Goal: Task Accomplishment & Management: Manage account settings

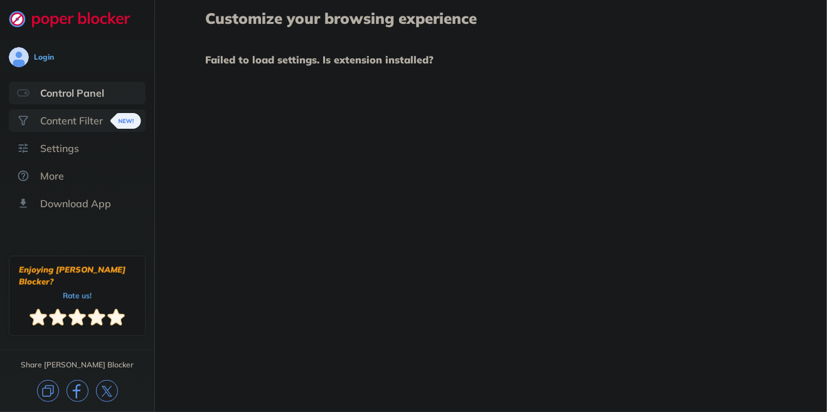
click at [96, 122] on div "Content Filter" at bounding box center [71, 120] width 63 height 13
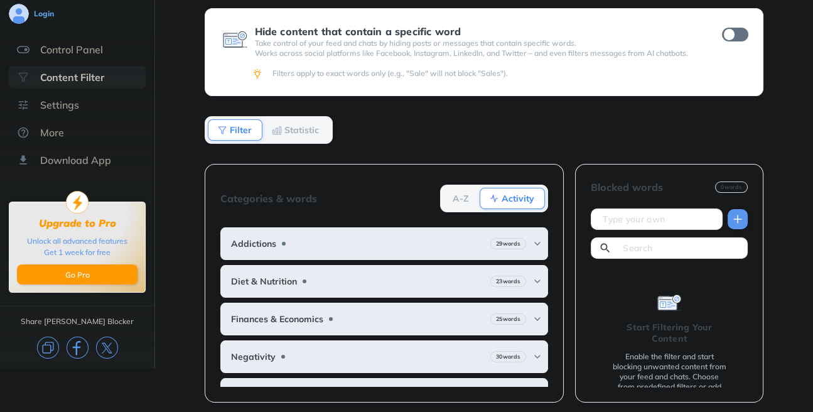
scroll to position [45, 0]
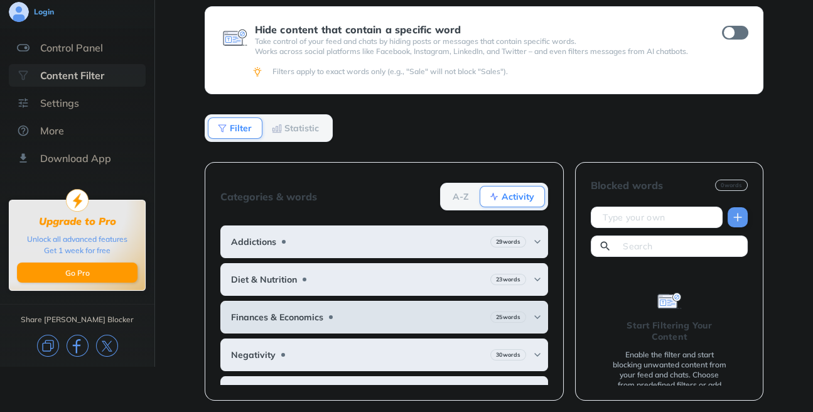
click at [532, 313] on img at bounding box center [537, 317] width 10 height 10
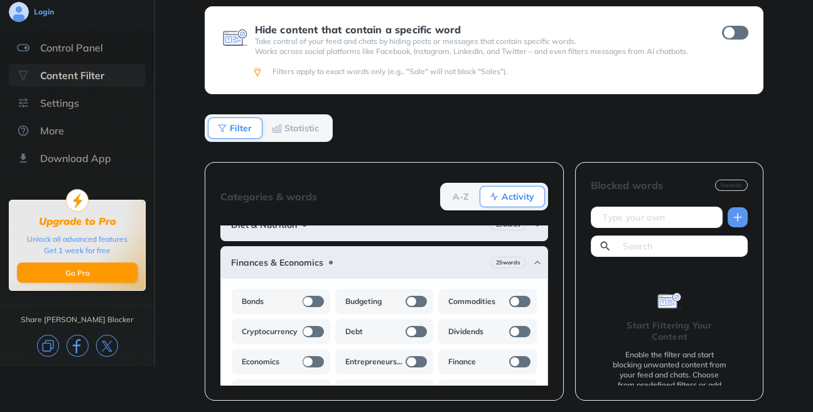
scroll to position [82, 0]
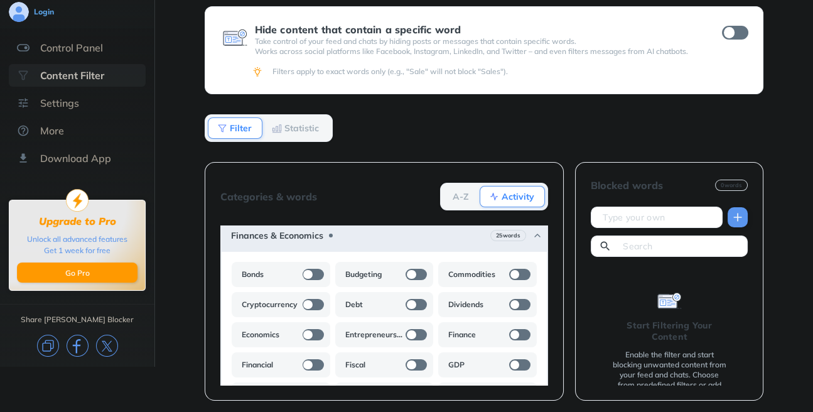
click at [408, 269] on div at bounding box center [415, 274] width 21 height 11
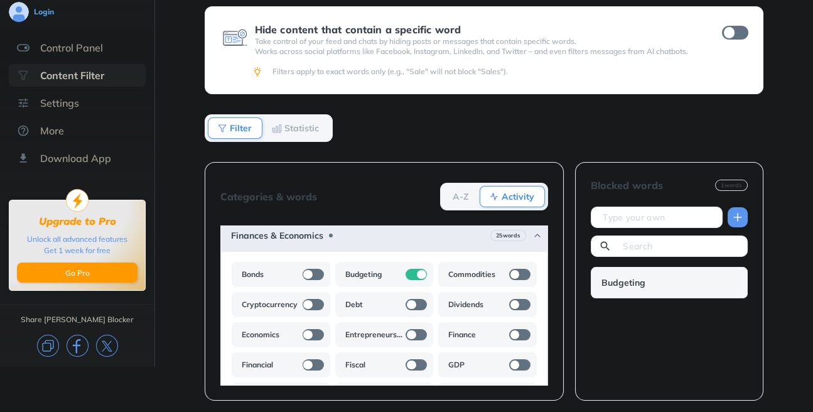
click at [511, 269] on div at bounding box center [519, 274] width 21 height 11
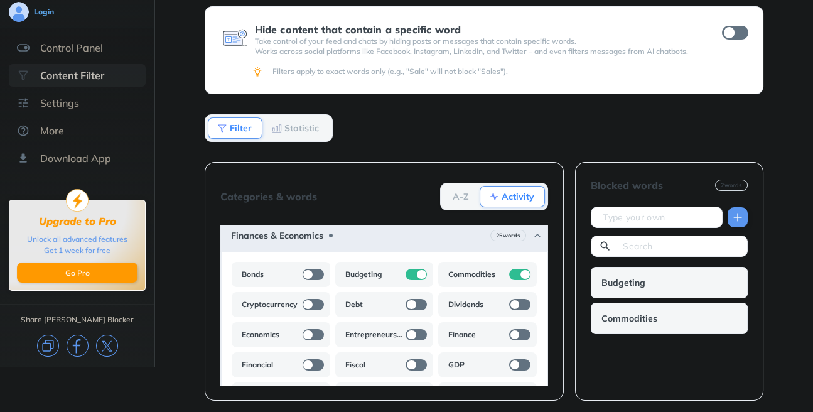
click at [314, 302] on div at bounding box center [312, 304] width 21 height 11
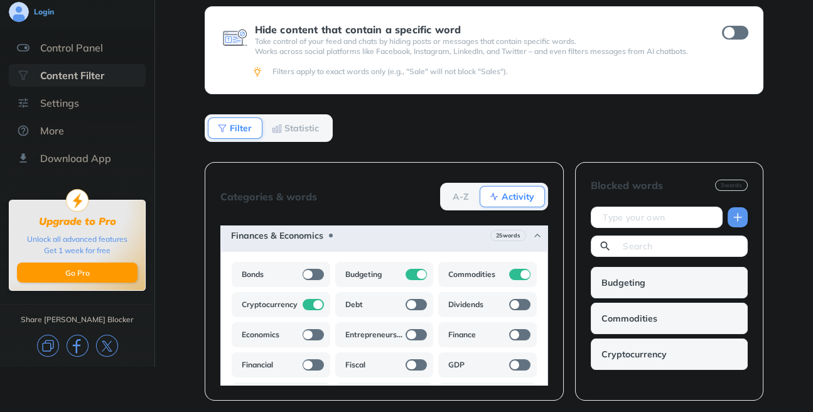
click at [411, 299] on div at bounding box center [415, 304] width 21 height 11
click at [515, 299] on div at bounding box center [519, 304] width 21 height 11
click at [513, 331] on div at bounding box center [519, 334] width 21 height 11
click at [408, 330] on div at bounding box center [415, 334] width 21 height 11
click at [312, 329] on div at bounding box center [312, 334] width 21 height 11
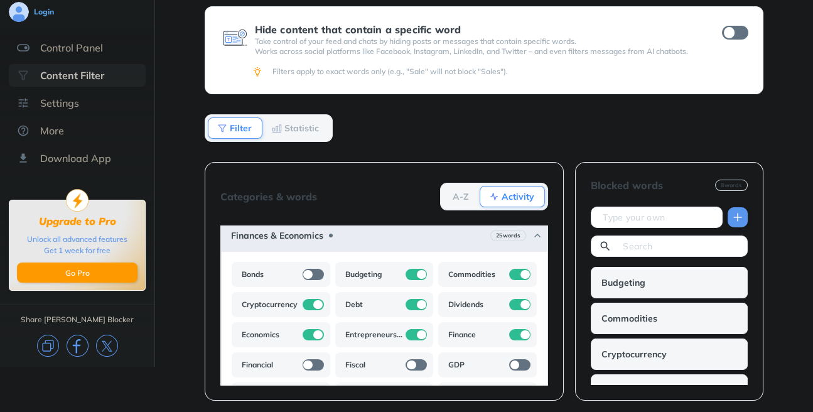
click at [314, 360] on div at bounding box center [312, 364] width 21 height 11
click at [409, 359] on div at bounding box center [415, 364] width 21 height 11
click at [509, 359] on div at bounding box center [519, 364] width 21 height 11
click at [515, 193] on b "Activity" at bounding box center [517, 197] width 33 height 8
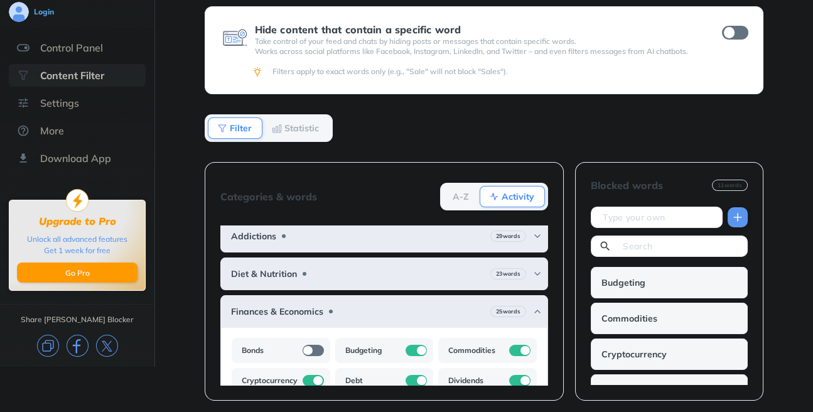
scroll to position [0, 0]
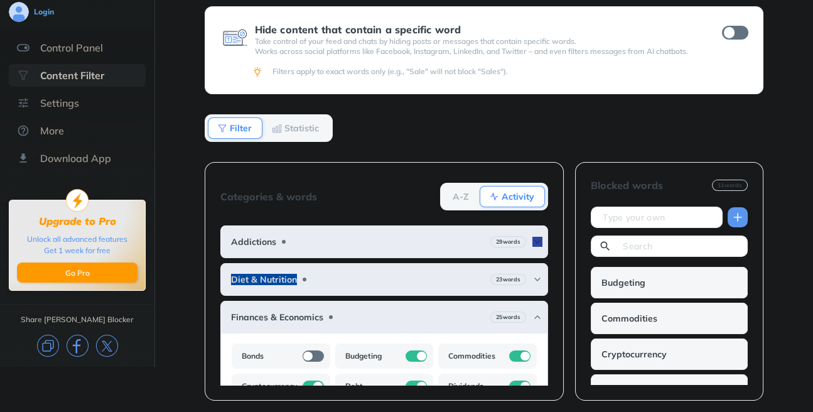
drag, startPoint x: 557, startPoint y: 250, endPoint x: 568, endPoint y: 299, distance: 49.6
click at [568, 299] on div "Categories & words A-Z Activity Addictions 29 words Diet & Nutrition 23 words F…" at bounding box center [484, 287] width 559 height 251
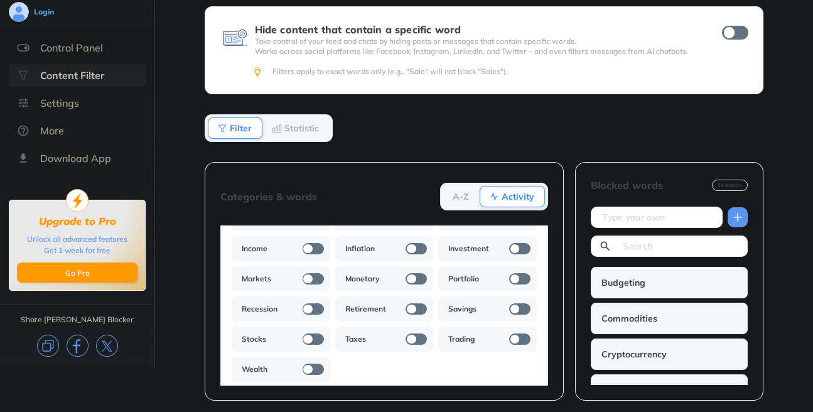
scroll to position [213, 0]
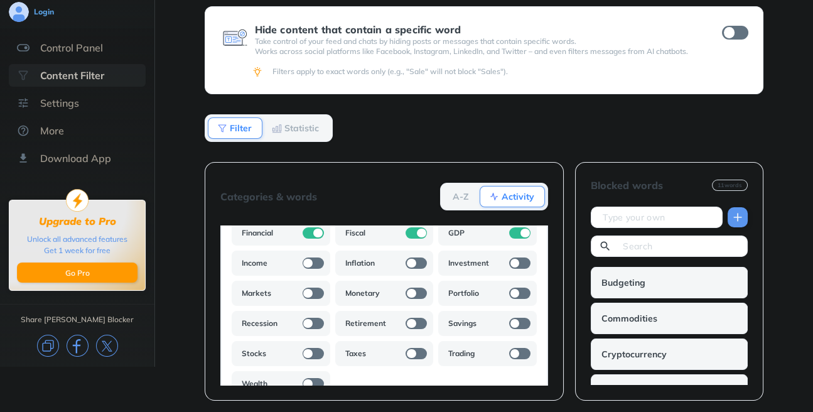
click at [311, 259] on div at bounding box center [312, 262] width 21 height 11
click at [414, 257] on div at bounding box center [415, 262] width 21 height 11
click at [510, 259] on div at bounding box center [519, 262] width 21 height 11
click at [510, 287] on div at bounding box center [519, 292] width 21 height 11
click at [417, 287] on div "Monetary" at bounding box center [384, 293] width 99 height 25
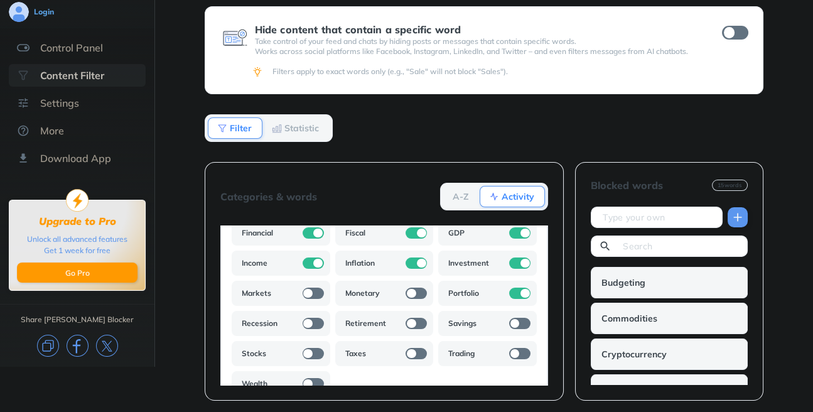
click at [412, 287] on div at bounding box center [415, 292] width 21 height 11
click at [311, 291] on div at bounding box center [312, 292] width 21 height 11
click at [315, 289] on div at bounding box center [317, 293] width 9 height 9
click at [313, 318] on div at bounding box center [312, 323] width 21 height 11
click at [410, 318] on div at bounding box center [415, 323] width 21 height 11
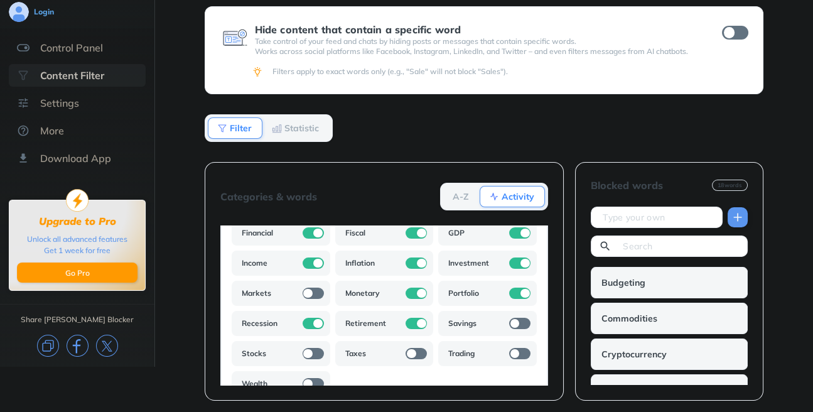
click at [511, 316] on div "Login Control Panel Content Filter Settings More Download App Upgrade to Pro Un…" at bounding box center [406, 161] width 813 height 412
click at [509, 348] on div at bounding box center [519, 353] width 21 height 11
click at [409, 348] on div at bounding box center [415, 353] width 21 height 11
drag, startPoint x: 314, startPoint y: 346, endPoint x: 314, endPoint y: 353, distance: 6.9
click at [314, 348] on div at bounding box center [312, 353] width 21 height 11
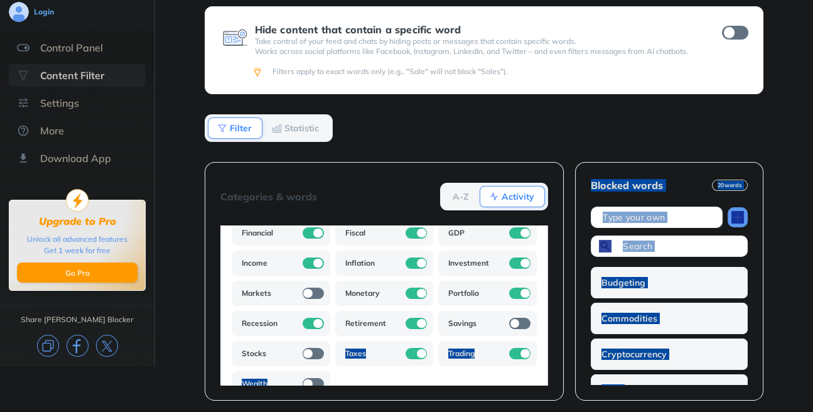
click at [309, 348] on div at bounding box center [312, 353] width 21 height 11
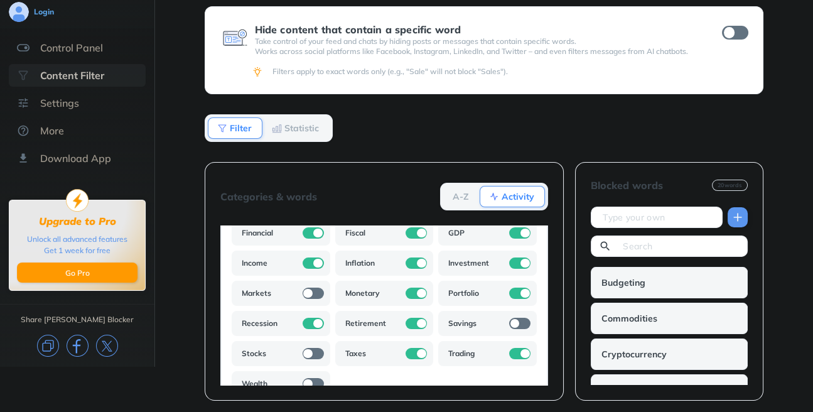
click at [312, 348] on div at bounding box center [312, 353] width 21 height 11
click at [316, 355] on div at bounding box center [312, 353] width 21 height 11
click at [307, 350] on div at bounding box center [312, 353] width 21 height 11
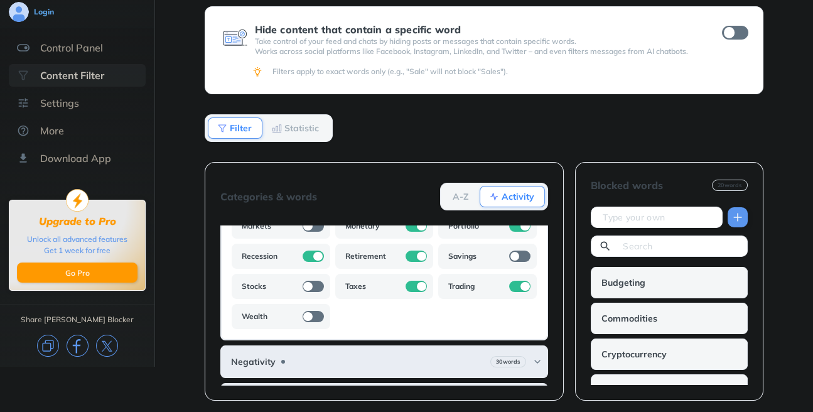
scroll to position [297, 0]
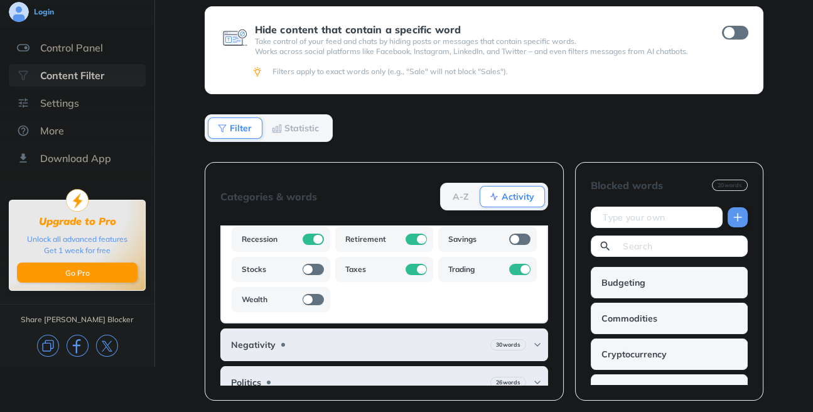
click at [313, 264] on div at bounding box center [312, 269] width 21 height 11
click at [314, 294] on div at bounding box center [312, 299] width 21 height 11
click at [313, 294] on div at bounding box center [312, 299] width 21 height 11
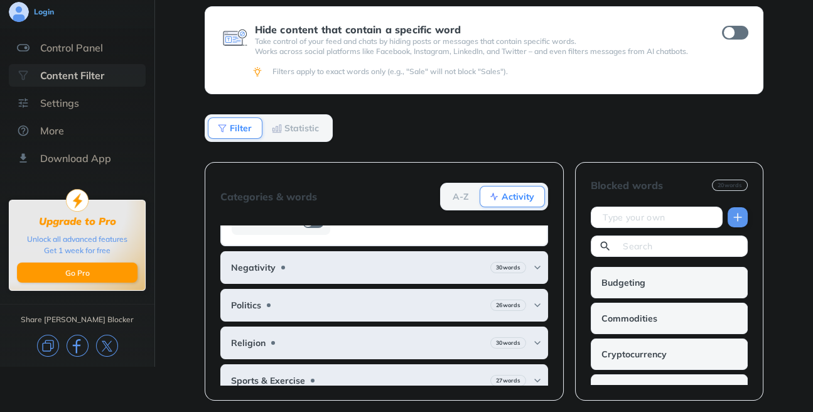
scroll to position [351, 0]
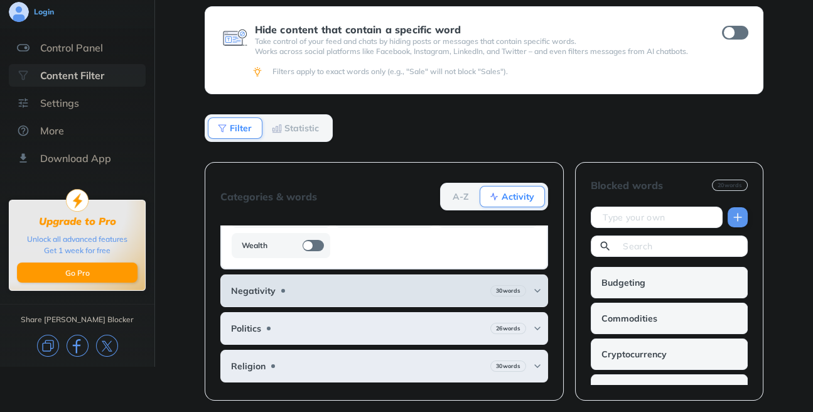
click at [532, 286] on img at bounding box center [537, 291] width 10 height 10
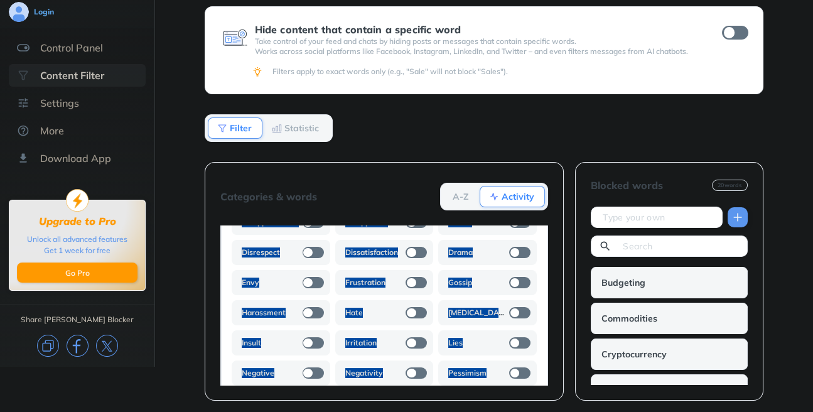
scroll to position [736, 0]
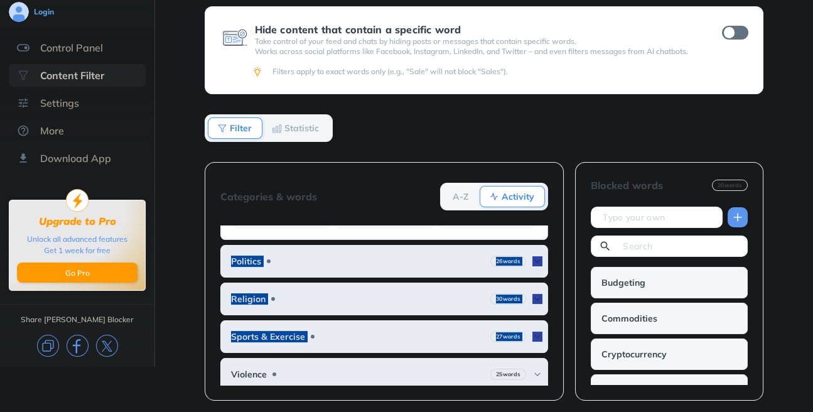
drag, startPoint x: 414, startPoint y: 291, endPoint x: 215, endPoint y: 430, distance: 243.2
click at [215, 366] on html "Login Control Panel Content Filter Settings More Download App Upgrade to Pro Un…" at bounding box center [406, 161] width 813 height 412
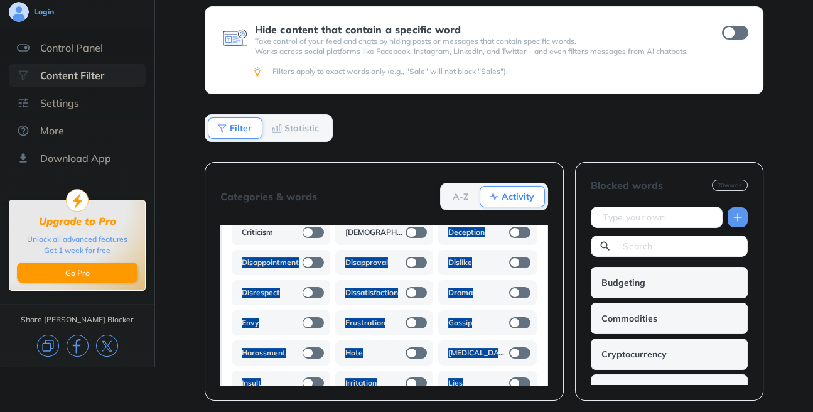
scroll to position [506, 0]
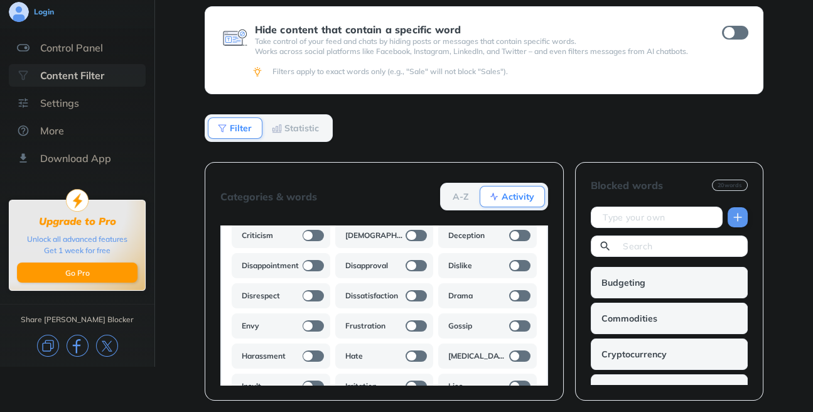
drag, startPoint x: 513, startPoint y: 192, endPoint x: 335, endPoint y: 171, distance: 179.5
click at [335, 171] on div "Categories & words A-Z Activity Addictions 29 words Diet & Nutrition 23 words F…" at bounding box center [385, 281] width 360 height 238
click at [314, 232] on div at bounding box center [312, 235] width 21 height 11
drag, startPoint x: 313, startPoint y: 227, endPoint x: 260, endPoint y: 235, distance: 53.4
click at [311, 230] on div at bounding box center [312, 235] width 21 height 11
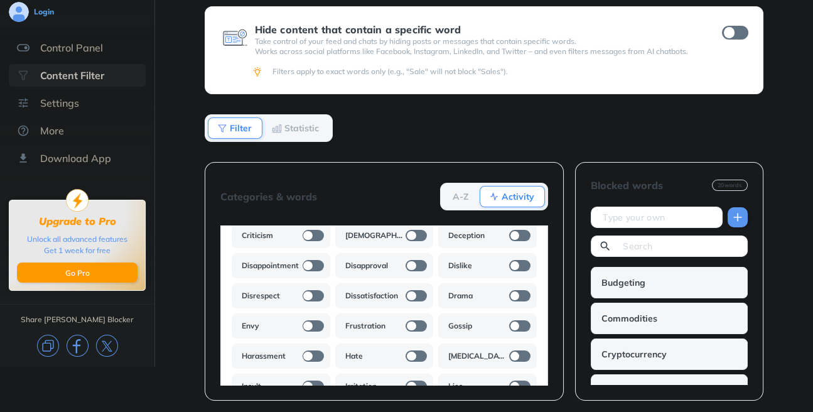
click at [304, 230] on div at bounding box center [312, 235] width 21 height 11
click at [419, 187] on div "Categories & words A-Z Activity" at bounding box center [384, 197] width 328 height 38
click at [516, 194] on b "Activity" at bounding box center [517, 197] width 33 height 8
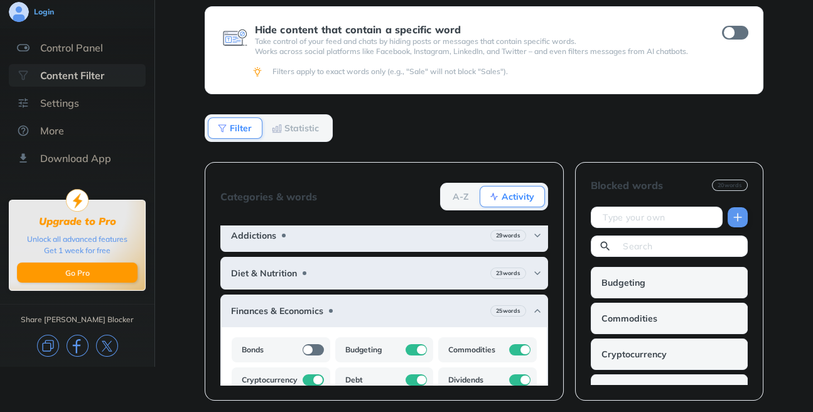
scroll to position [0, 0]
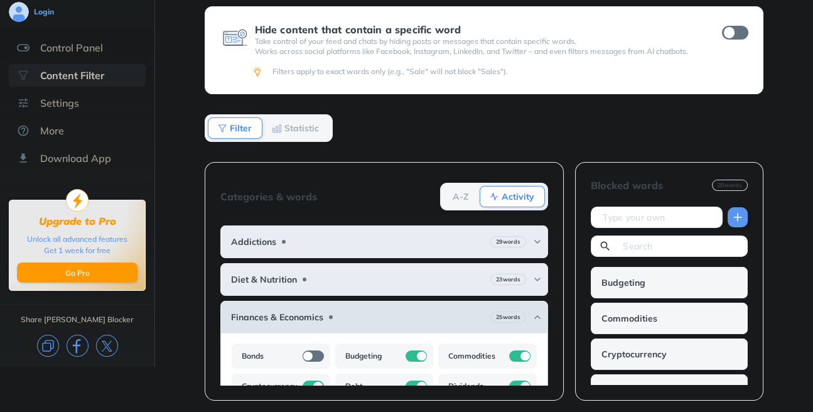
click at [532, 316] on img at bounding box center [537, 317] width 10 height 10
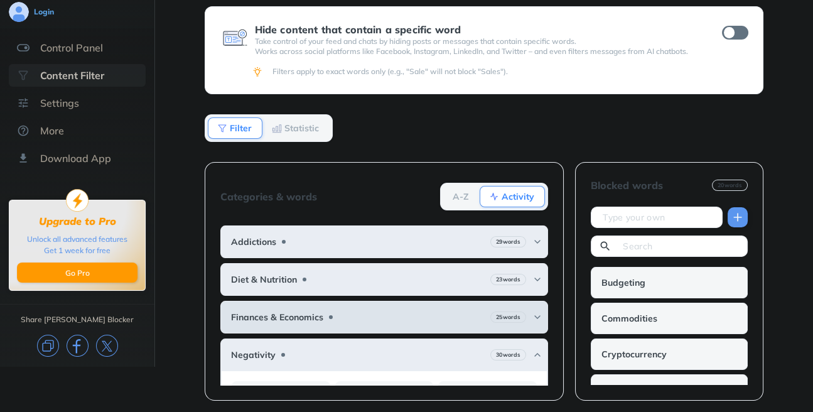
click at [532, 312] on img at bounding box center [537, 317] width 10 height 10
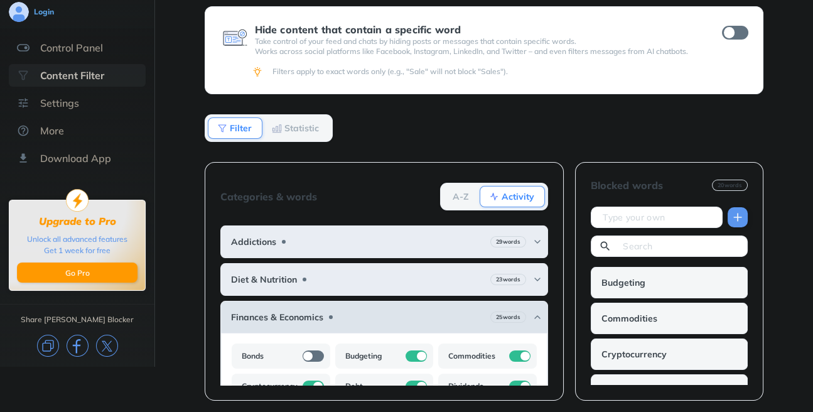
click at [532, 312] on img at bounding box center [537, 317] width 10 height 10
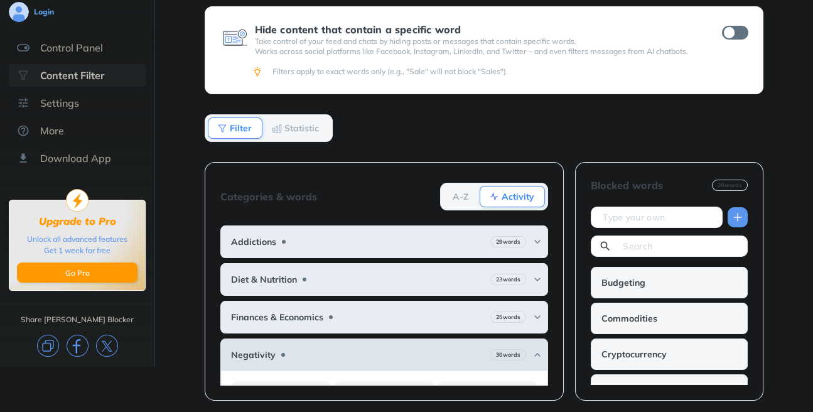
click at [532, 350] on img at bounding box center [537, 355] width 10 height 10
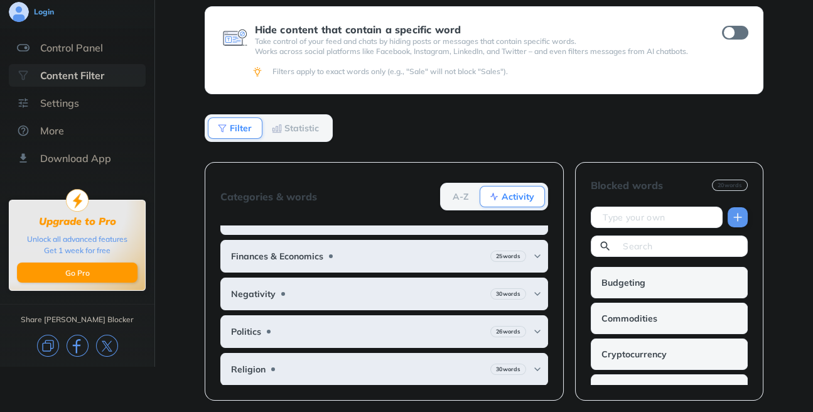
scroll to position [98, 0]
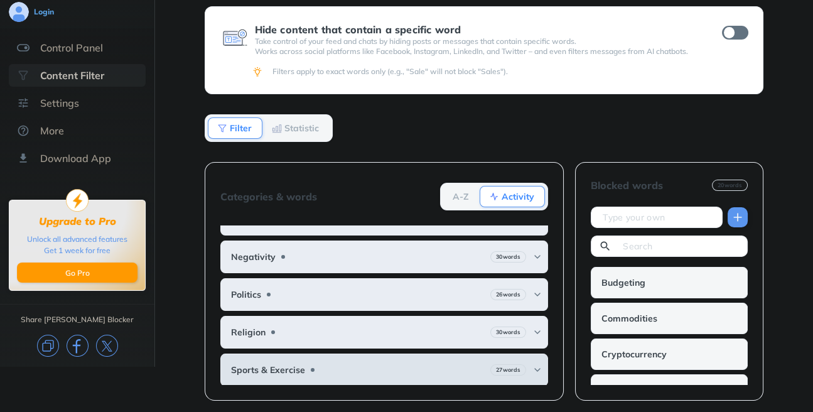
click at [532, 365] on img at bounding box center [537, 370] width 10 height 10
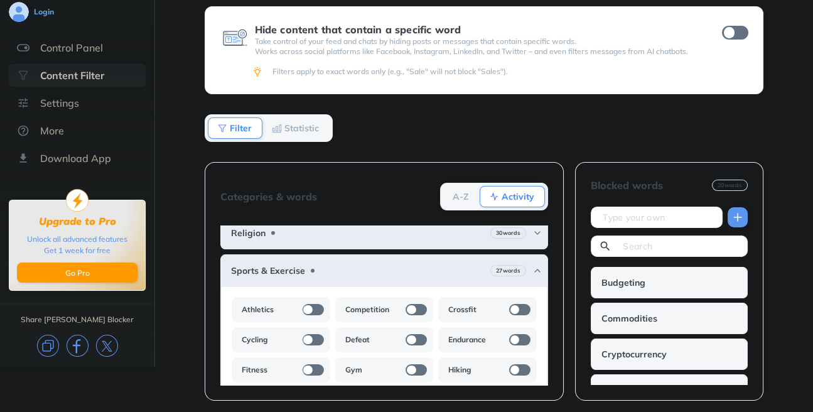
scroll to position [213, 0]
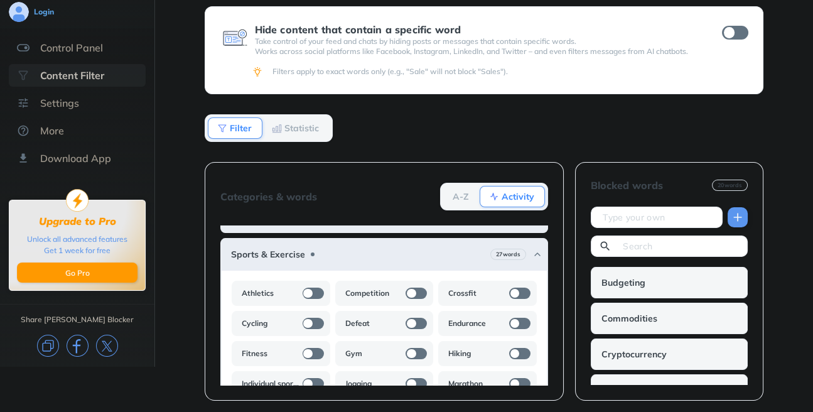
click at [311, 289] on div at bounding box center [312, 292] width 21 height 11
click at [313, 287] on div at bounding box center [312, 292] width 21 height 11
click at [305, 290] on div at bounding box center [307, 293] width 9 height 9
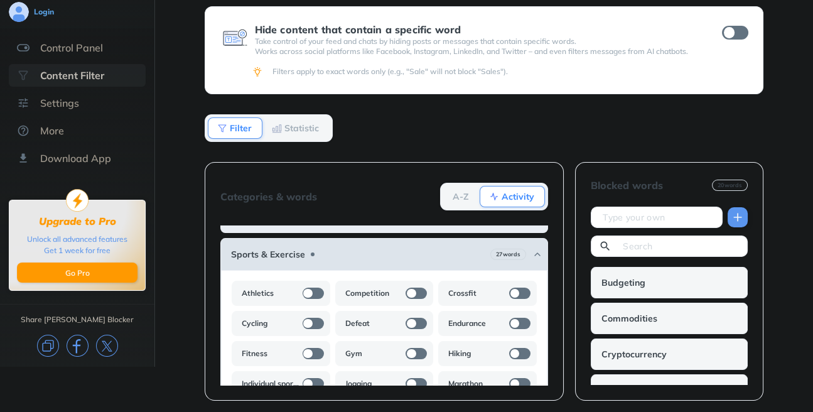
click at [313, 259] on div "Sports & Exercise 27 words" at bounding box center [384, 254] width 328 height 33
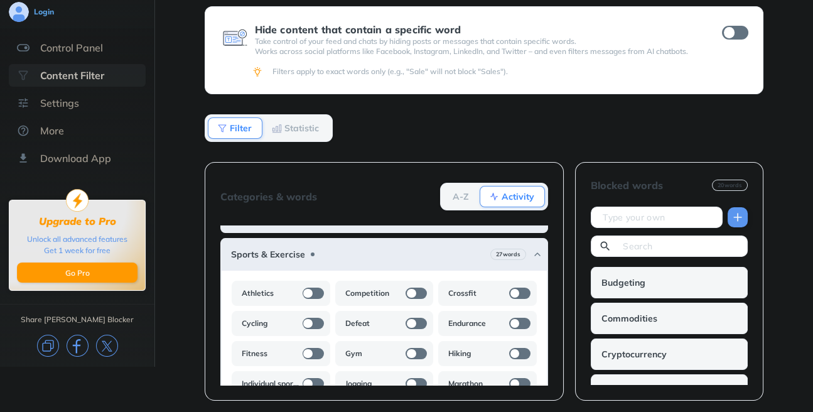
scroll to position [132, 0]
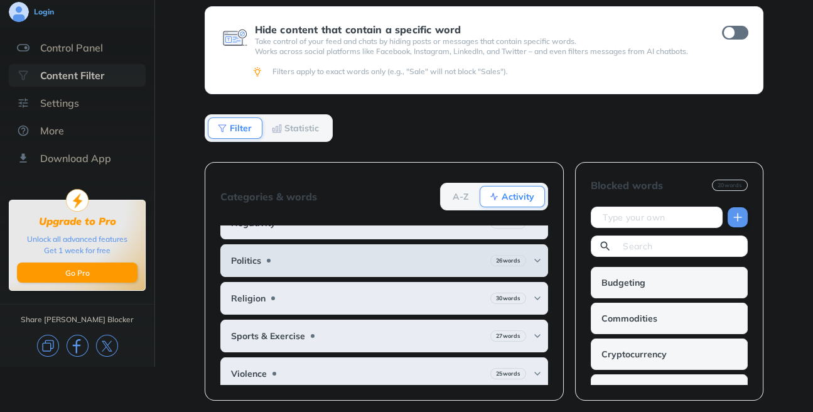
click at [532, 256] on img at bounding box center [537, 260] width 10 height 10
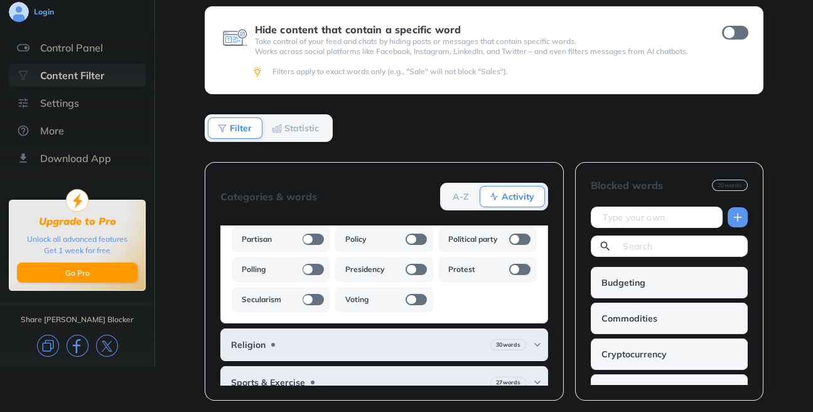
scroll to position [419, 0]
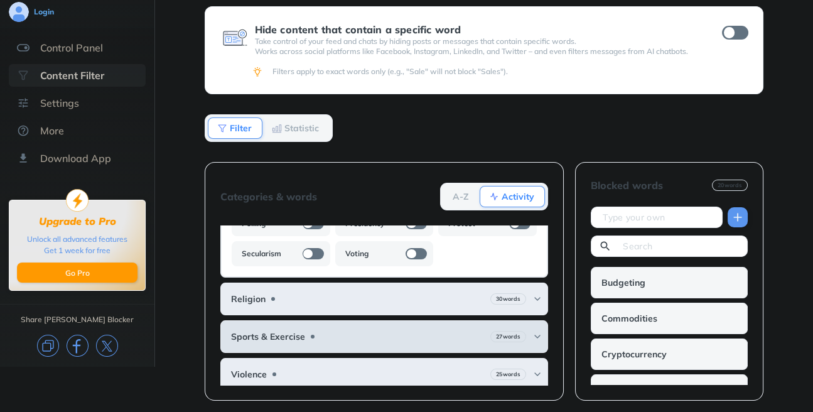
click at [339, 333] on div "Sports & Exercise 27 words" at bounding box center [384, 336] width 328 height 33
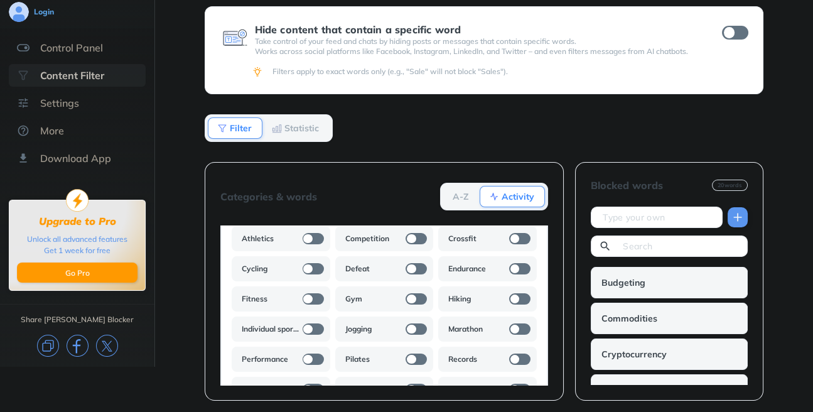
scroll to position [559, 0]
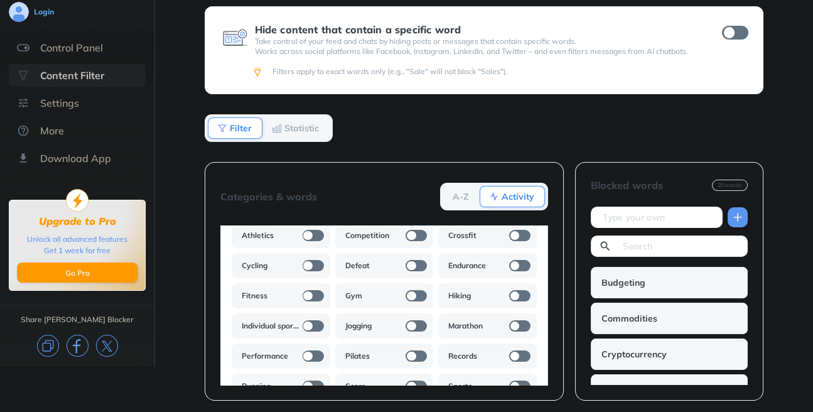
click at [311, 230] on div at bounding box center [312, 235] width 21 height 11
click at [314, 230] on div at bounding box center [312, 235] width 21 height 11
click at [269, 232] on b "Athletics" at bounding box center [258, 235] width 32 height 10
click at [404, 235] on div "Competition" at bounding box center [384, 235] width 99 height 25
click at [549, 122] on div "Hide content that contain a specific word Take control of your feed and chats b…" at bounding box center [484, 186] width 559 height 360
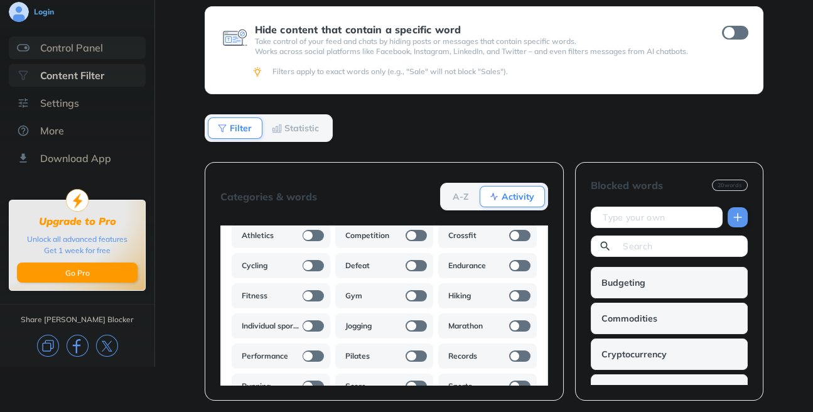
click at [87, 45] on div "Control Panel" at bounding box center [71, 47] width 63 height 13
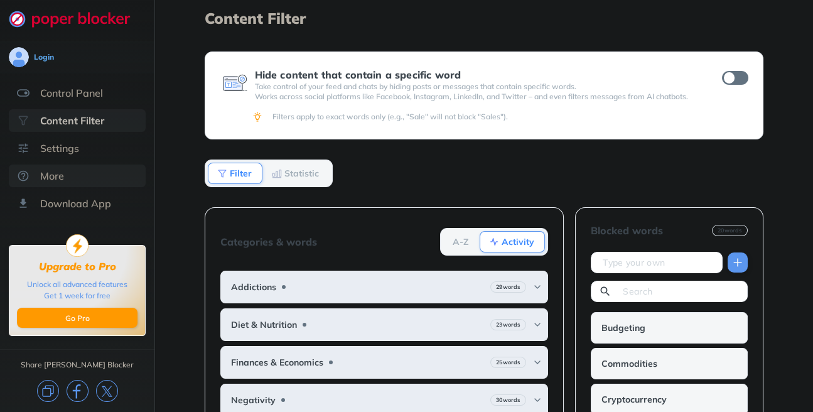
click at [61, 181] on div "More" at bounding box center [52, 175] width 24 height 13
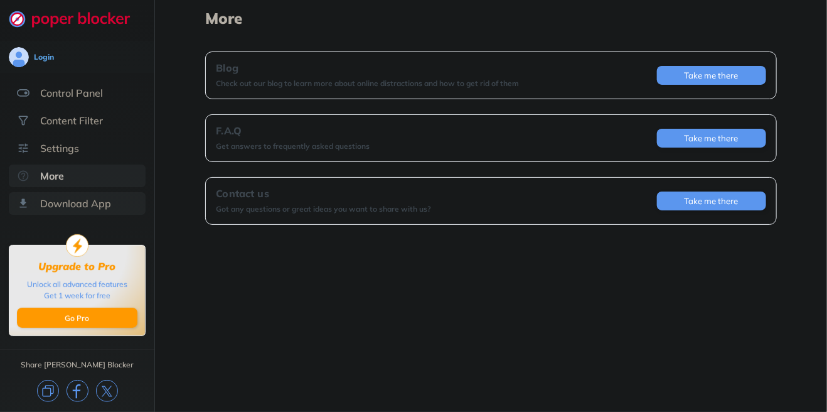
click at [91, 198] on div "Download App" at bounding box center [75, 203] width 71 height 13
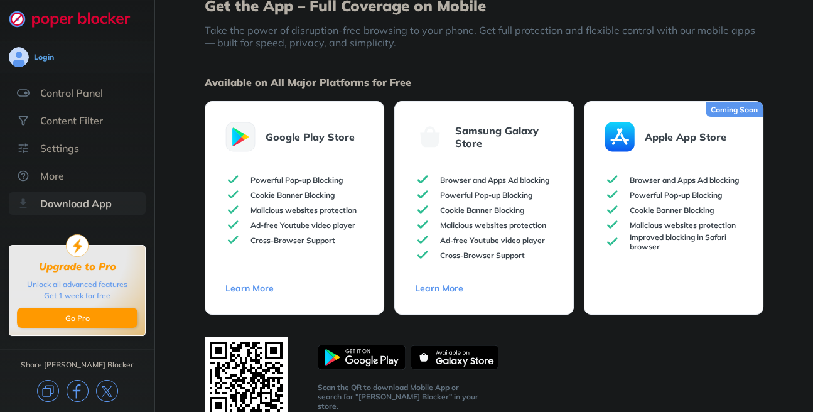
scroll to position [18, 0]
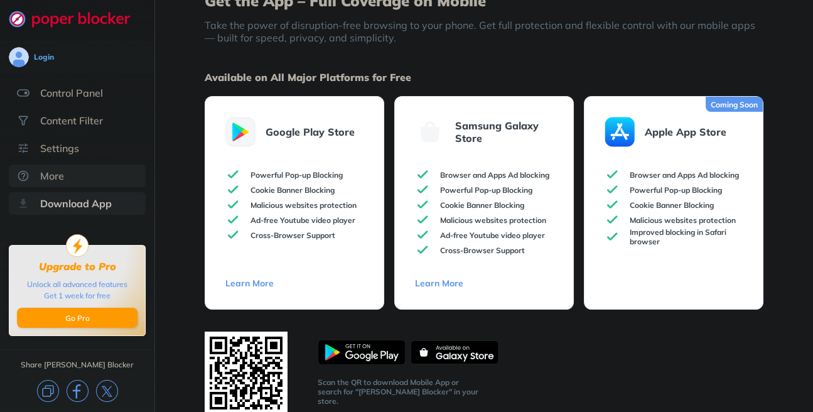
click at [48, 173] on div "More" at bounding box center [52, 175] width 24 height 13
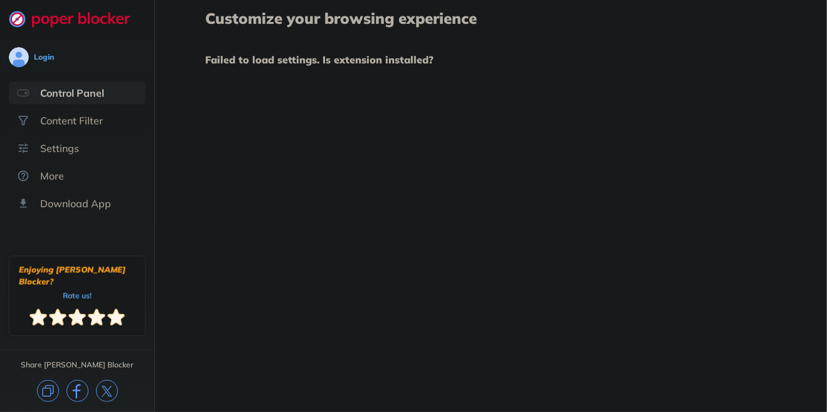
click at [505, 221] on div "Customize your browsing experience Failed to load settings. Is extension instal…" at bounding box center [491, 206] width 672 height 412
